Goal: Task Accomplishment & Management: Manage account settings

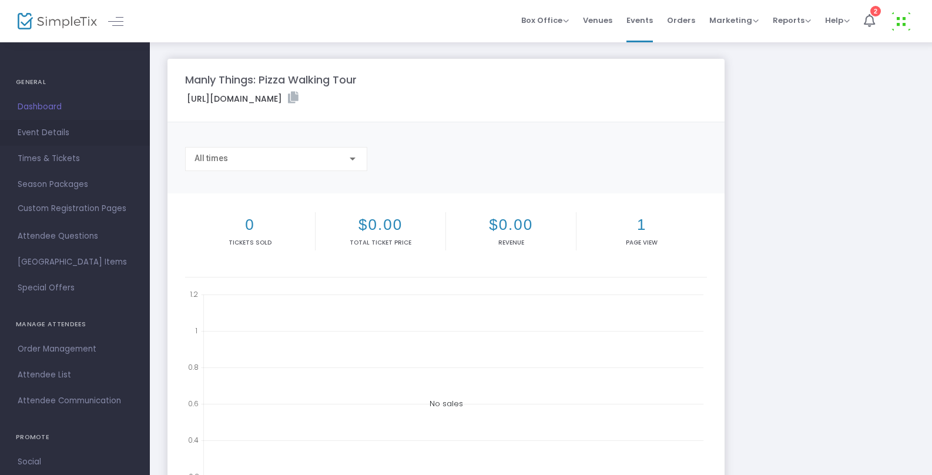
click at [84, 128] on span "Event Details" at bounding box center [75, 132] width 115 height 15
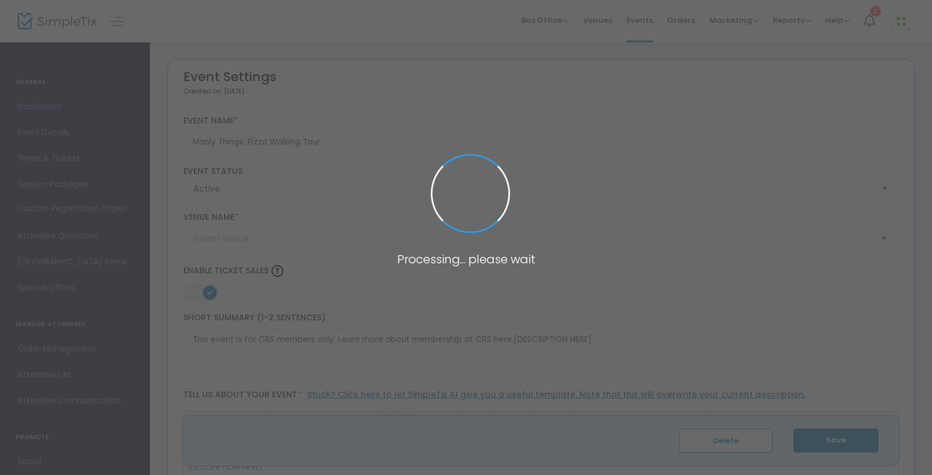
type input "Walking Tour"
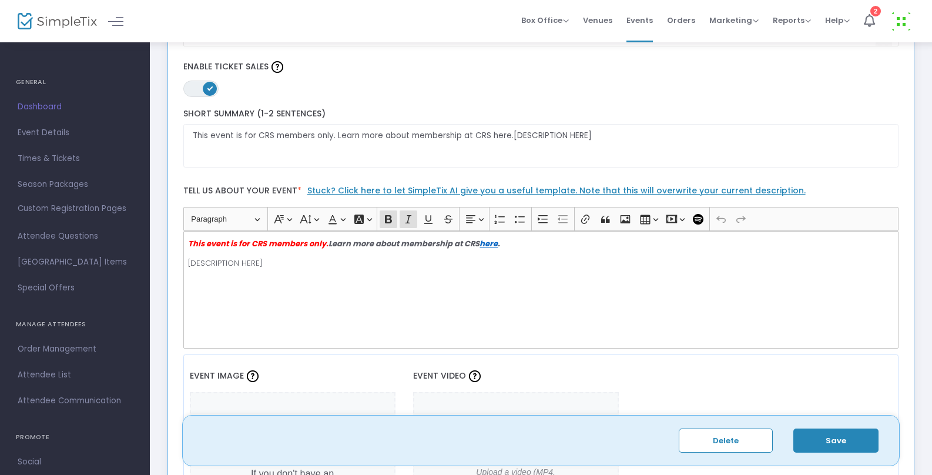
scroll to position [203, 0]
drag, startPoint x: 612, startPoint y: 140, endPoint x: 508, endPoint y: 137, distance: 104.6
click at [508, 137] on textarea "This event is for CRS members only. Learn more about membership at CRS here.[DE…" at bounding box center [541, 147] width 716 height 44
paste textarea "https://www.simpletix.com/e/manly-things-pizza-walking-tour-tickets-237495"
drag, startPoint x: 276, startPoint y: 265, endPoint x: 155, endPoint y: 261, distance: 120.5
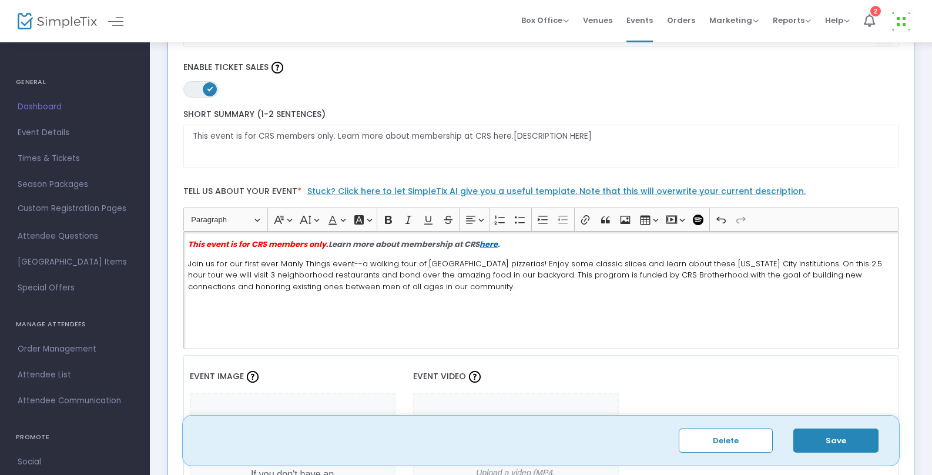
click at [787, 263] on span "Join us for our first ever Manly Things event--a walking tour of West Village p…" at bounding box center [535, 275] width 694 height 34
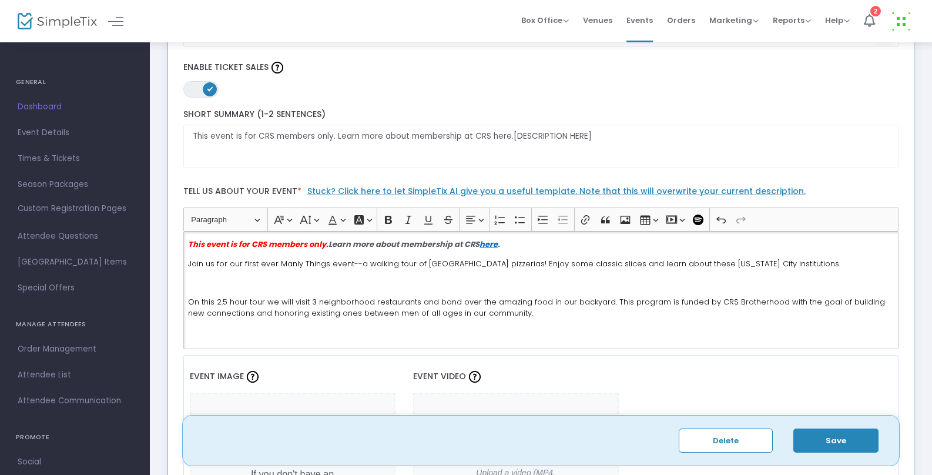
click at [606, 303] on span "On this 2.5 hour tour we will visit 3 neighborhood restaurants and bond over th…" at bounding box center [536, 307] width 697 height 23
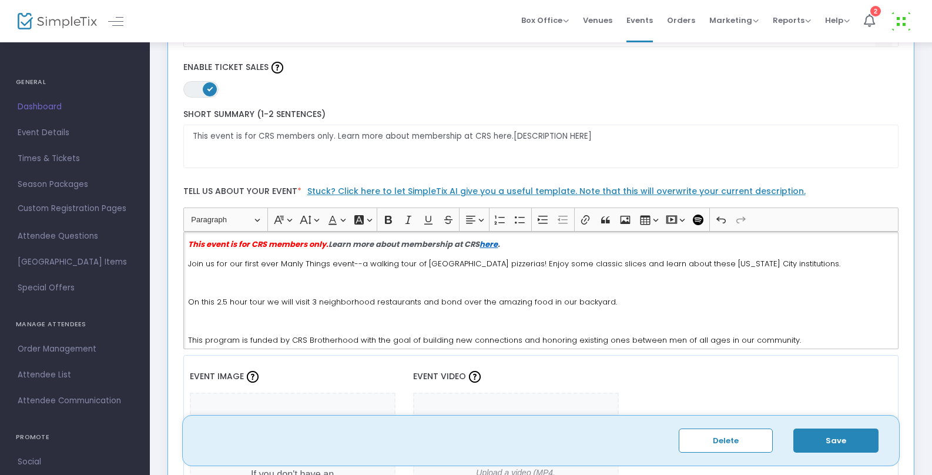
click at [823, 435] on button "Save" at bounding box center [835, 440] width 85 height 24
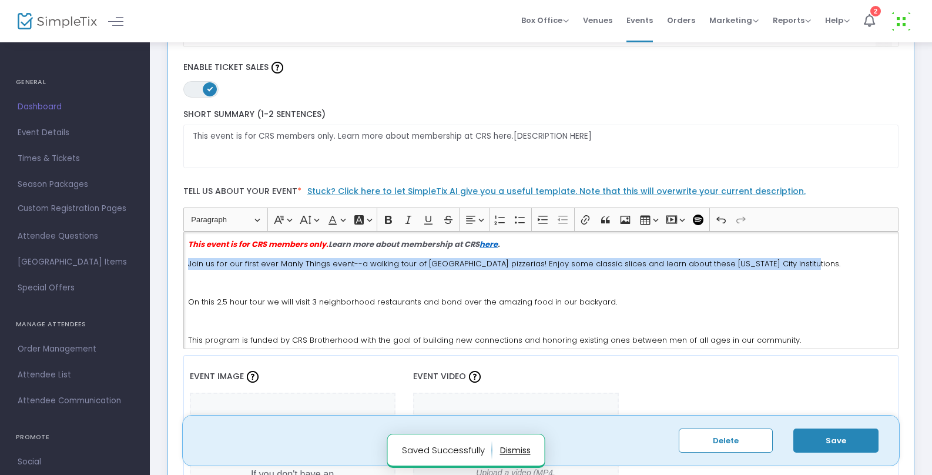
drag, startPoint x: 774, startPoint y: 266, endPoint x: 166, endPoint y: 255, distance: 608.1
click at [166, 255] on div "Event Settings Created on: 9/16/2025 , Last Modified: 9/25/2025 Manly Things: P…" at bounding box center [541, 297] width 758 height 885
copy span "Join us for our first ever Manly Things event--a walking tour of West Village p…"
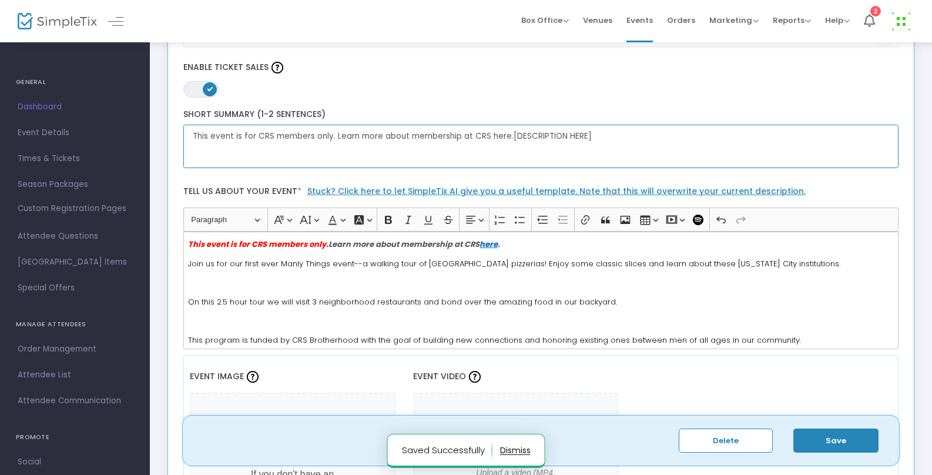
drag, startPoint x: 599, startPoint y: 136, endPoint x: 508, endPoint y: 139, distance: 91.7
click at [508, 139] on textarea "This event is for CRS members only. Learn more about membership at CRS here.[DE…" at bounding box center [541, 147] width 716 height 44
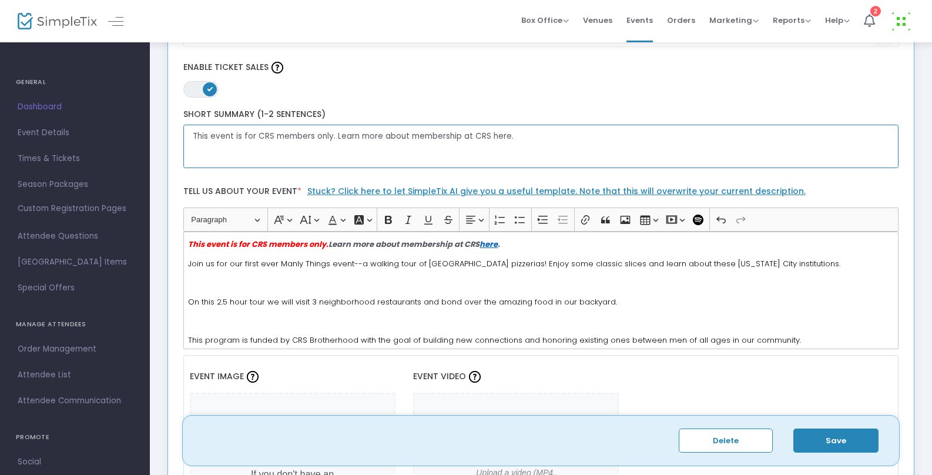
paste textarea "Join us for our first ever Manly Things event--a walking tour of West Village p…"
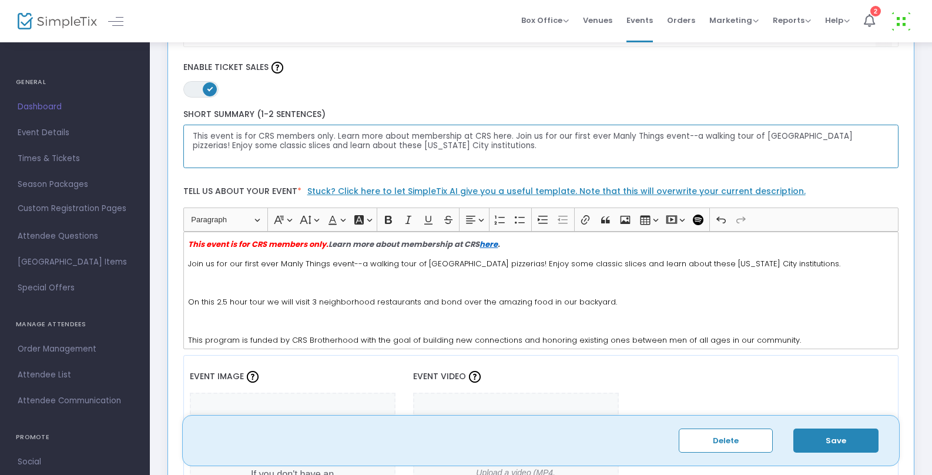
type textarea "This event is for CRS members only. Learn more about membership at CRS here. Jo…"
click at [827, 440] on button "Save" at bounding box center [835, 440] width 85 height 24
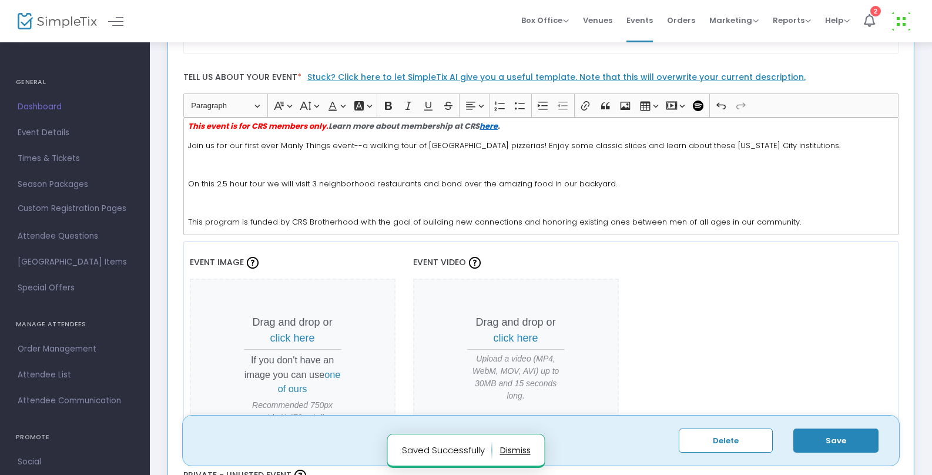
scroll to position [542, 0]
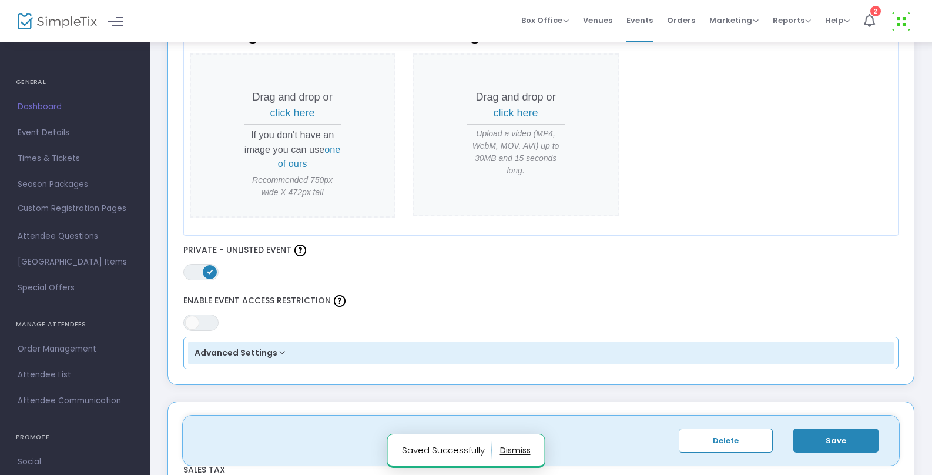
drag, startPoint x: 208, startPoint y: 270, endPoint x: 226, endPoint y: 242, distance: 33.1
click at [208, 270] on span "ON" at bounding box center [210, 271] width 6 height 6
click at [290, 112] on span "click here" at bounding box center [292, 113] width 45 height 12
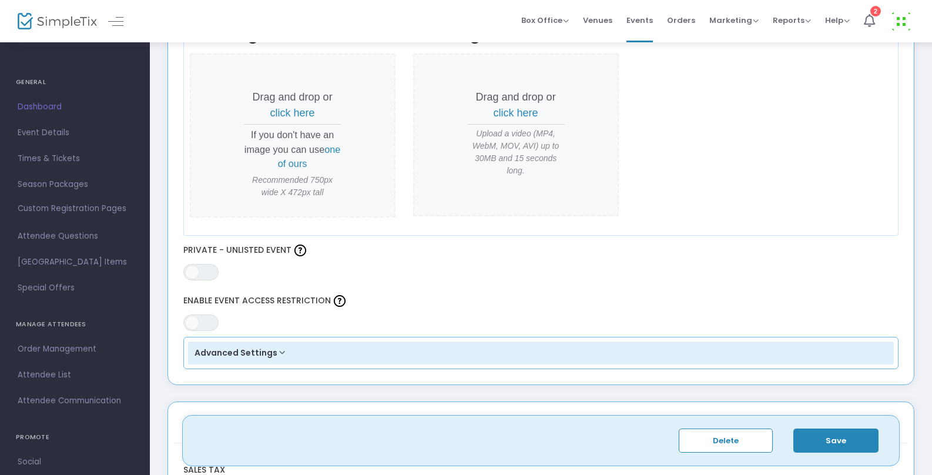
scroll to position [0, 0]
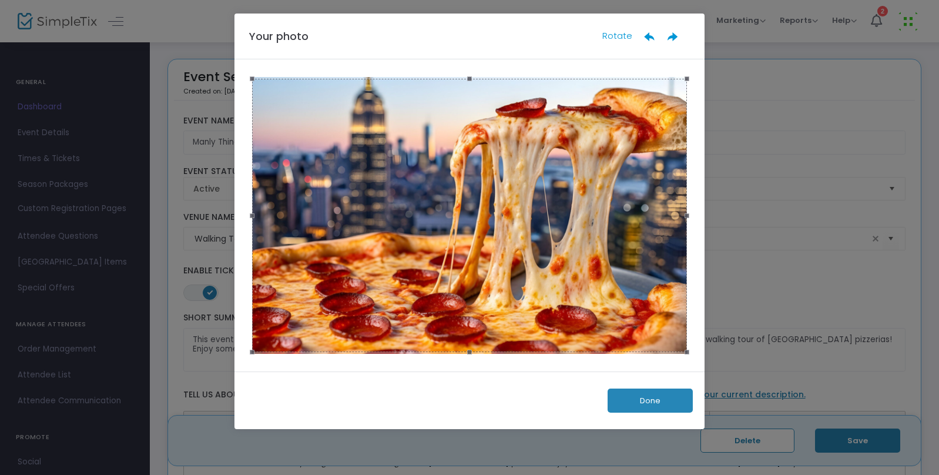
click at [646, 403] on button "Done" at bounding box center [649, 400] width 85 height 24
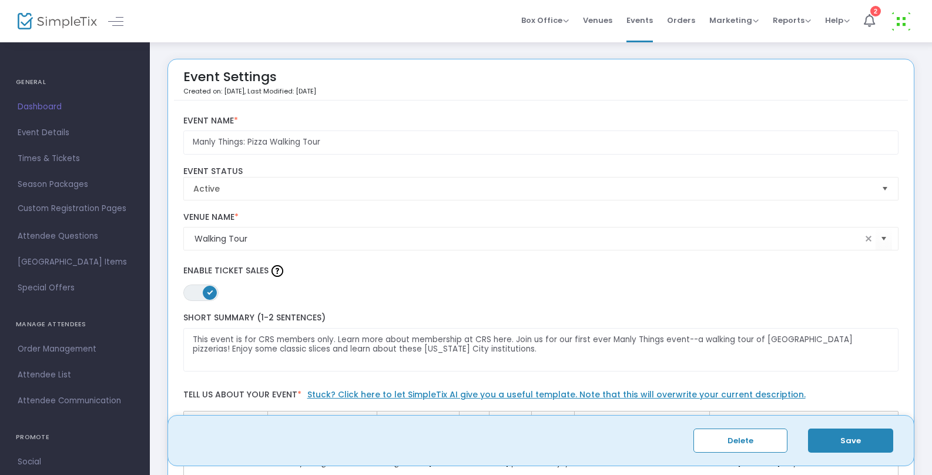
click at [857, 437] on button "Save" at bounding box center [850, 440] width 85 height 24
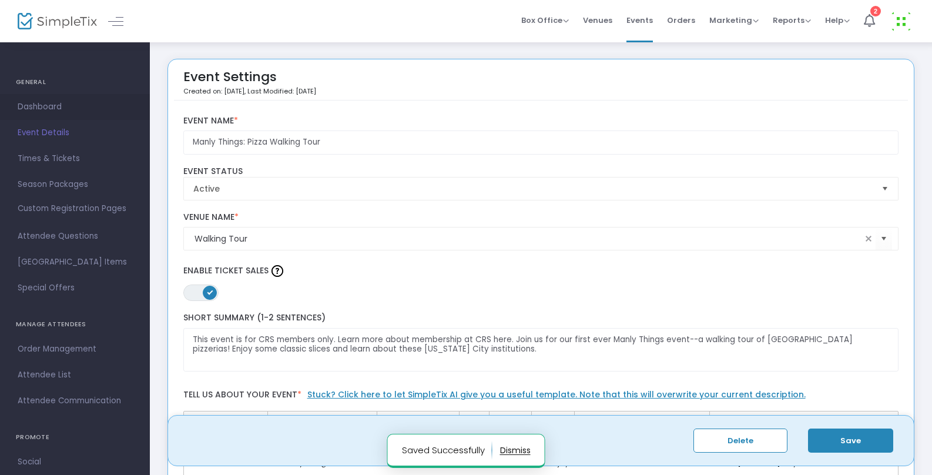
click at [56, 106] on span "Dashboard" at bounding box center [75, 106] width 115 height 15
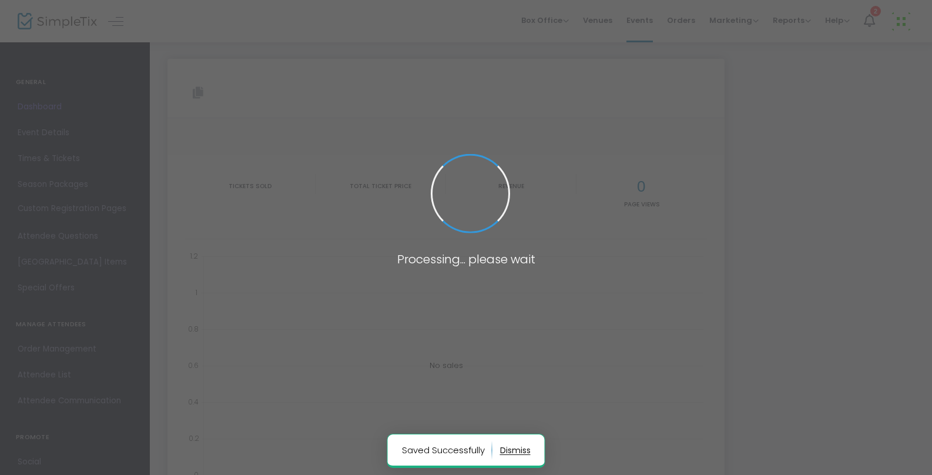
type input "https://www.simpletix.com/e/manly-things-pizza-walking-tour-tickets-237495"
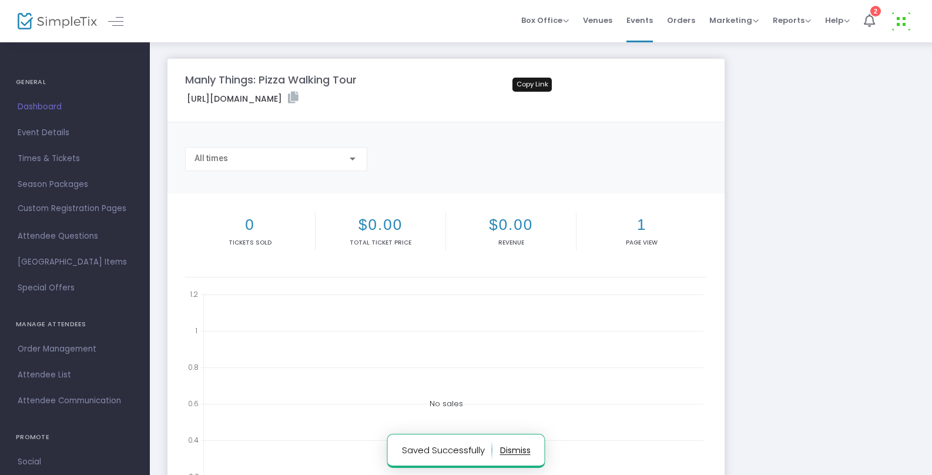
click at [298, 98] on icon at bounding box center [293, 98] width 11 height 12
click at [35, 128] on span "Event Details" at bounding box center [75, 132] width 115 height 15
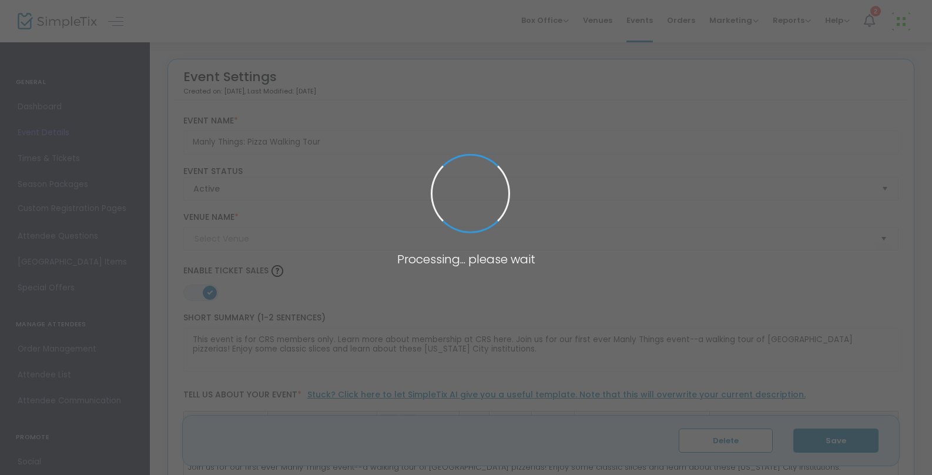
type input "Walking Tour"
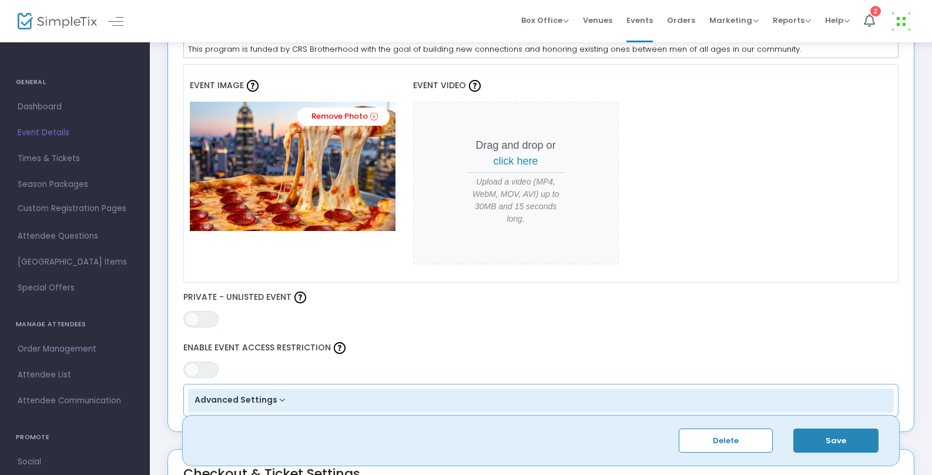
scroll to position [525, 0]
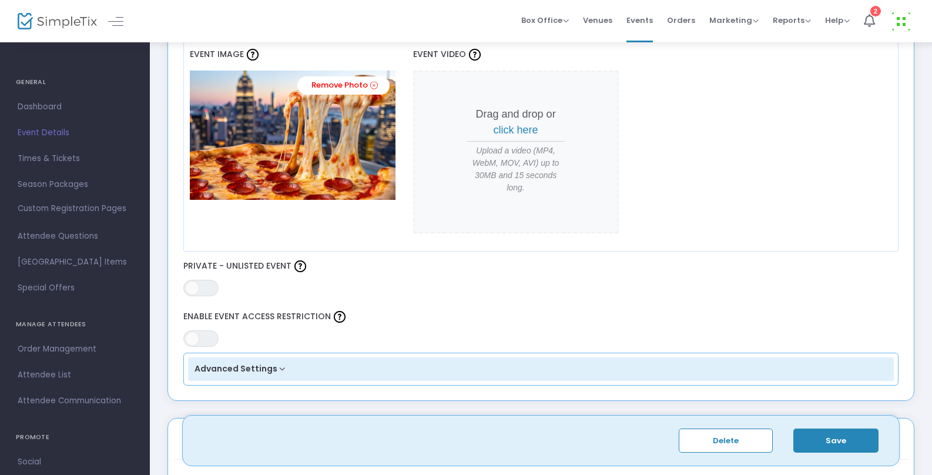
click at [855, 438] on button "Save" at bounding box center [835, 440] width 85 height 24
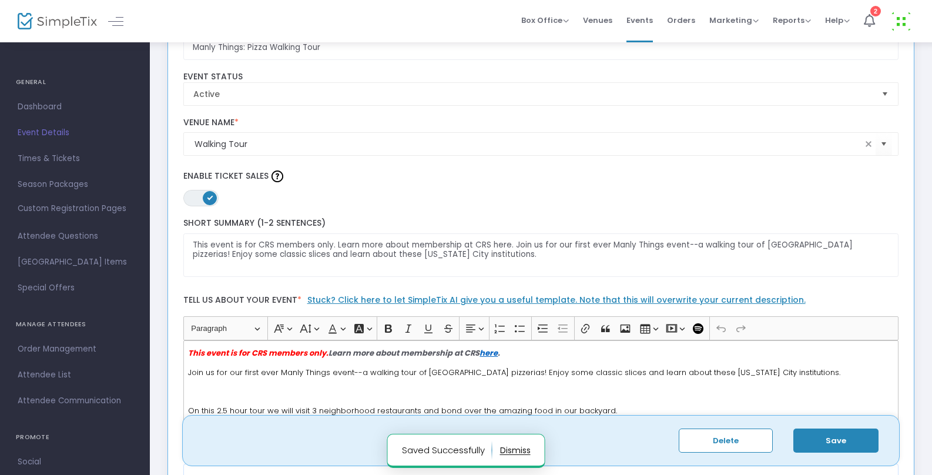
scroll to position [0, 0]
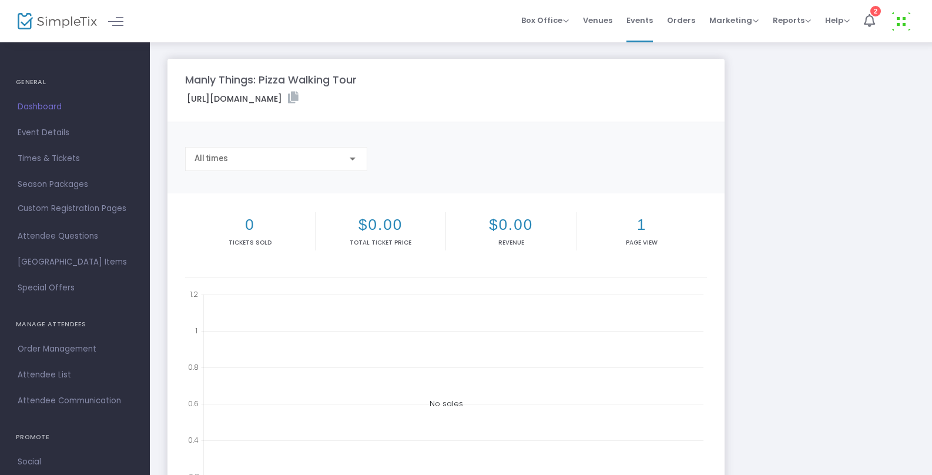
click at [49, 133] on span "Event Details" at bounding box center [75, 132] width 115 height 15
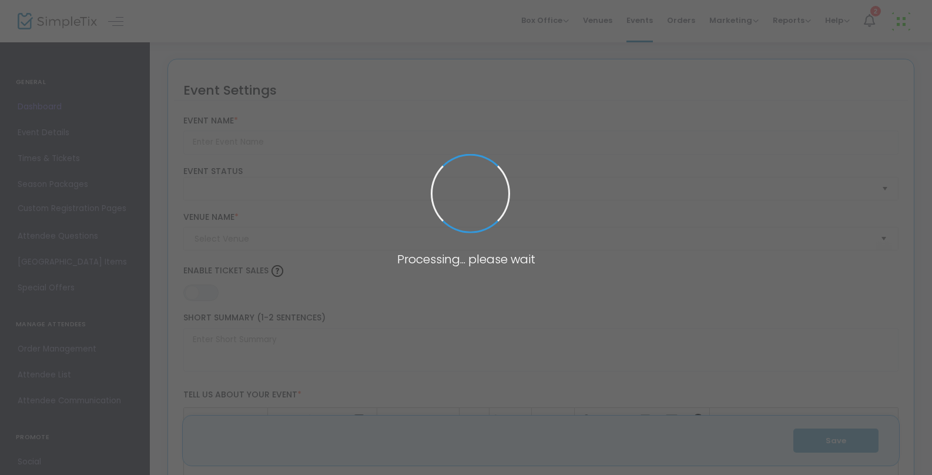
type input "Manly Things: Pizza Walking Tour"
type textarea "This event is for CRS members only. Learn more about membership at CRS here. Jo…"
type input "Register"
type input "Walking Tour"
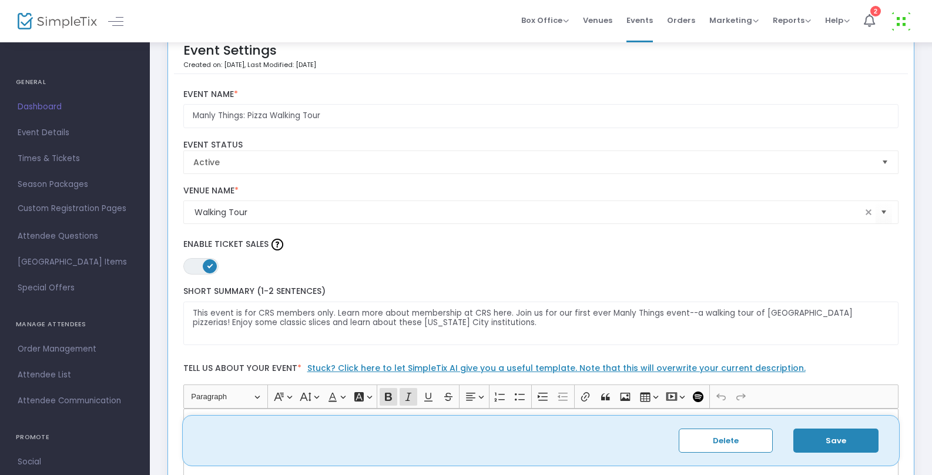
scroll to position [190, 0]
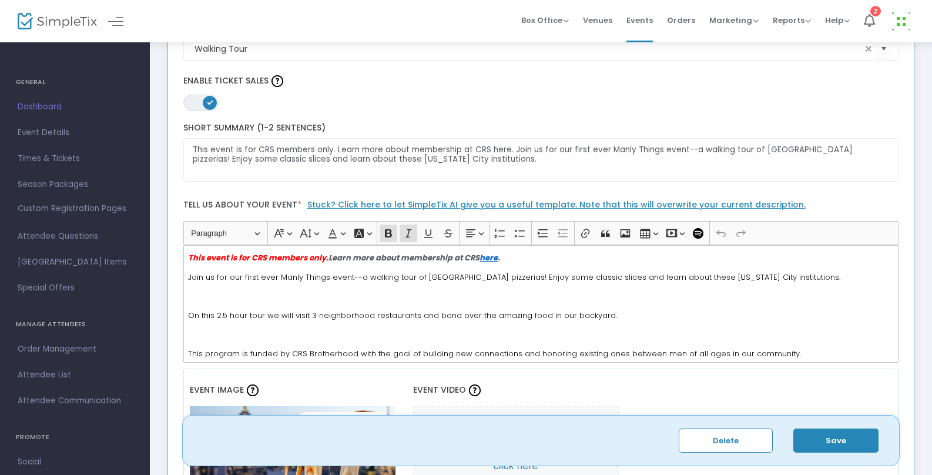
click at [186, 276] on div "This event is for CRS members only. Learn more about membership at CRS here . J…" at bounding box center [541, 303] width 716 height 117
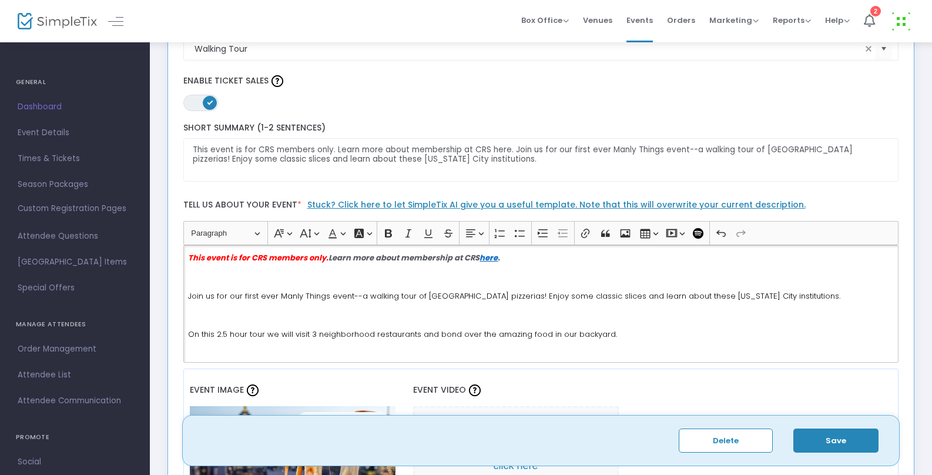
click at [856, 439] on button "Save" at bounding box center [835, 440] width 85 height 24
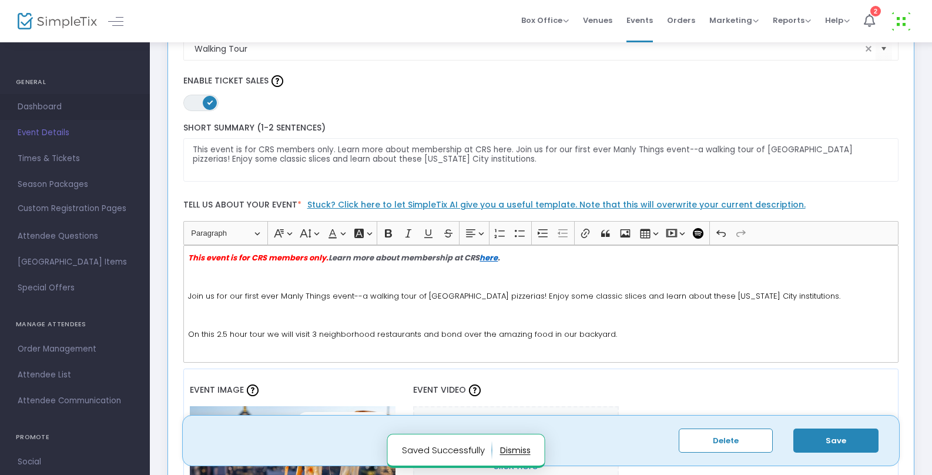
click at [49, 108] on span "Dashboard" at bounding box center [75, 106] width 115 height 15
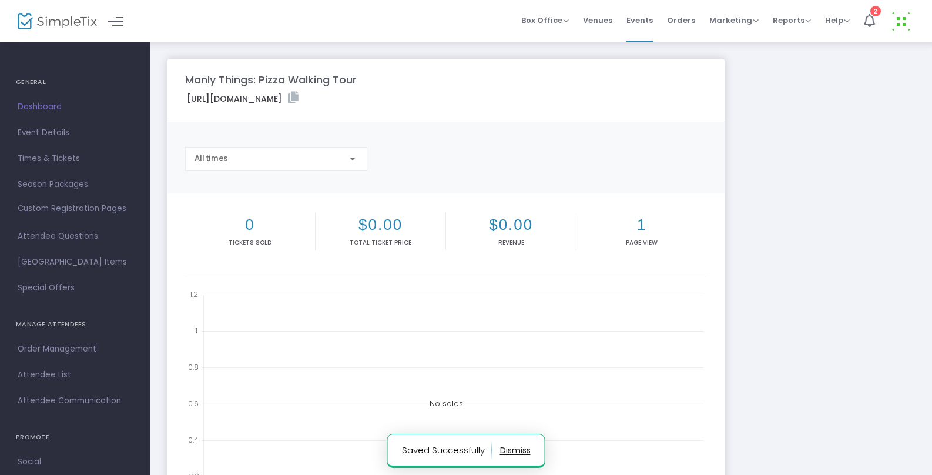
click at [298, 94] on icon at bounding box center [293, 98] width 11 height 12
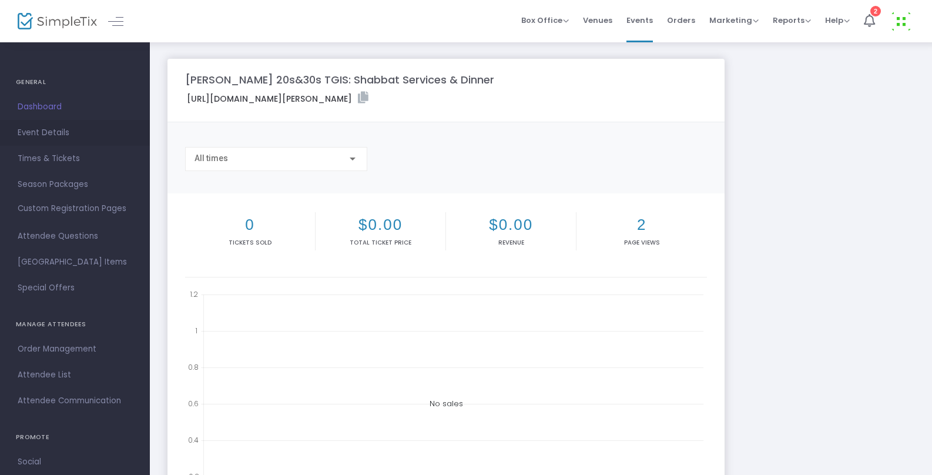
click at [55, 132] on span "Event Details" at bounding box center [75, 132] width 115 height 15
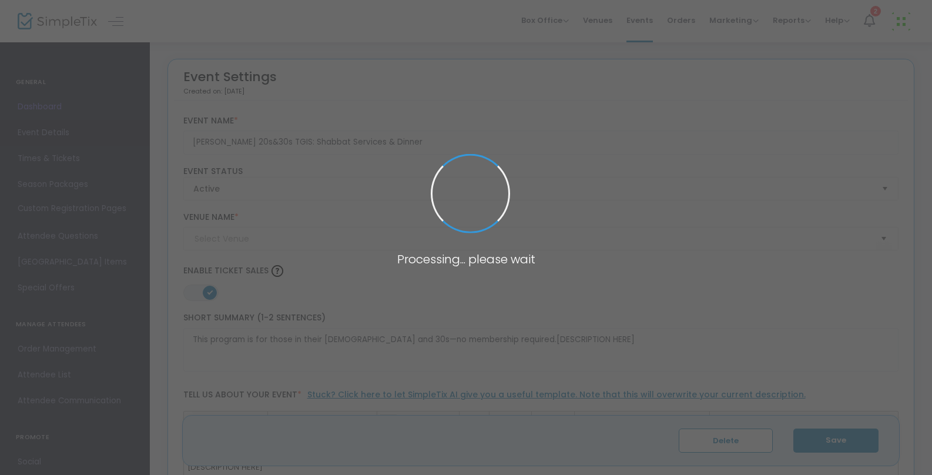
type input "Congregation Rodeph [PERSON_NAME]"
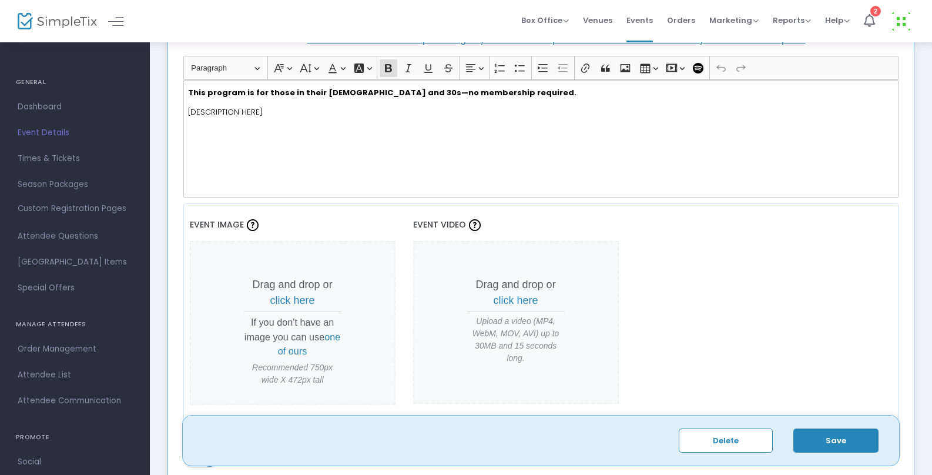
scroll to position [253, 0]
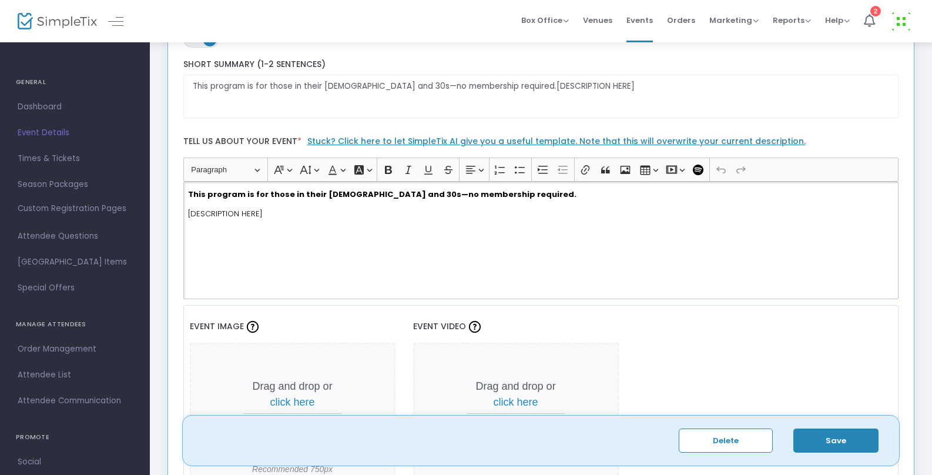
drag, startPoint x: 277, startPoint y: 213, endPoint x: 172, endPoint y: 207, distance: 105.3
click at [172, 207] on div "Event Settings Created on: [DATE] [PERSON_NAME] 20s&30s TGIS: Shabbat Services …" at bounding box center [540, 240] width 747 height 868
